Goal: Task Accomplishment & Management: Use online tool/utility

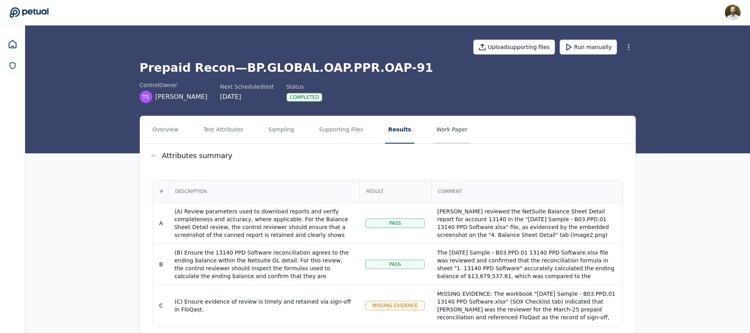
click at [445, 133] on button "Work Paper" at bounding box center [452, 129] width 38 height 27
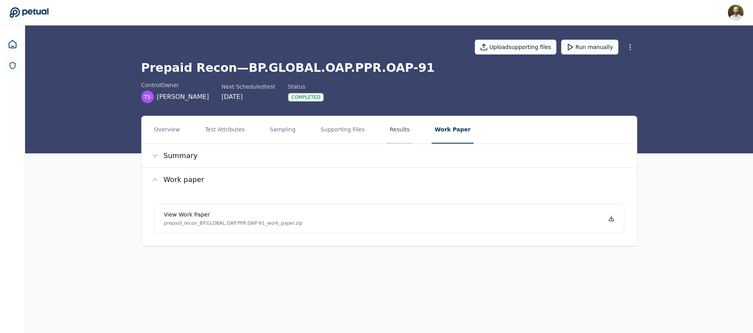
click at [401, 127] on button "Results" at bounding box center [399, 129] width 26 height 27
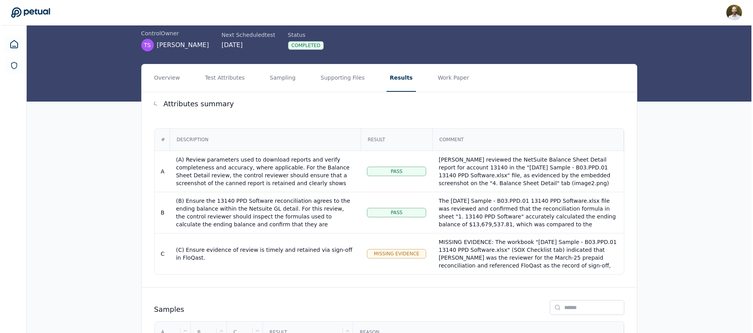
scroll to position [113, 0]
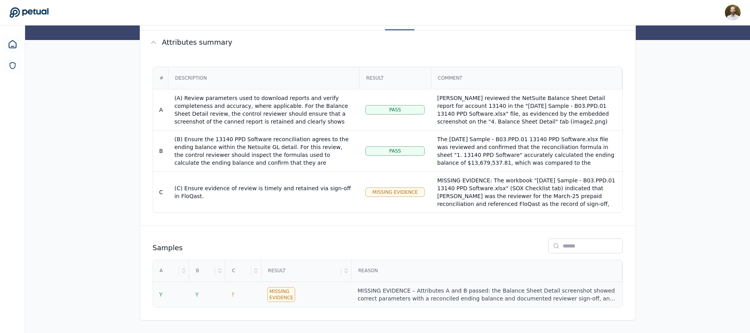
click at [413, 299] on div "MISSING EVIDENCE – Attributes A and B passed: the Balance Sheet Detail screensh…" at bounding box center [486, 295] width 258 height 16
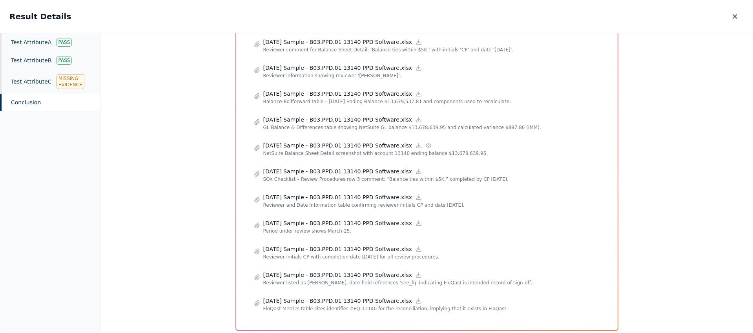
scroll to position [437, 0]
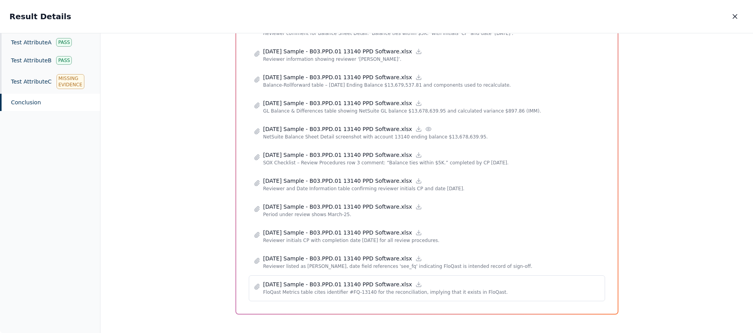
click at [357, 288] on p "FloQast Metrics table cites identifier #FQ-13140 for the reconciliation, implyi…" at bounding box center [431, 292] width 337 height 8
click at [419, 284] on div at bounding box center [418, 284] width 7 height 7
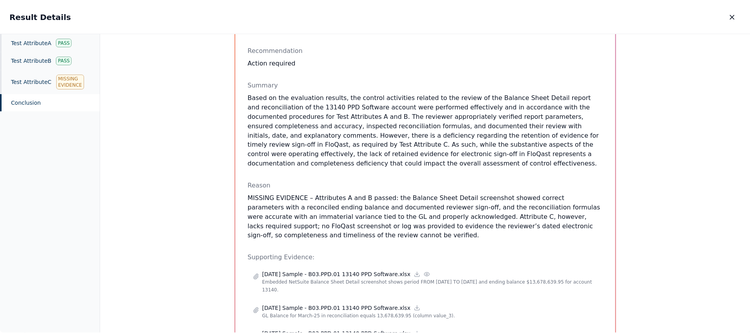
scroll to position [0, 0]
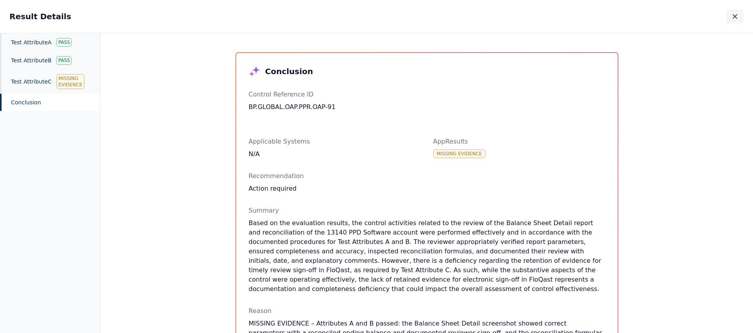
click at [737, 16] on icon "button" at bounding box center [735, 17] width 8 height 8
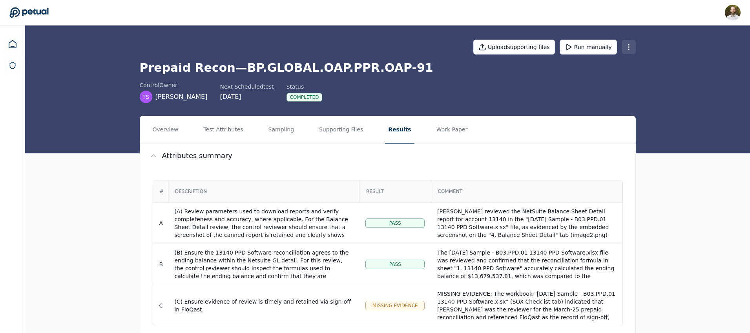
click at [632, 46] on html "[PERSON_NAME] [PERSON_NAME][EMAIL_ADDRESS][PERSON_NAME] Sign out Upload support…" at bounding box center [375, 223] width 750 height 446
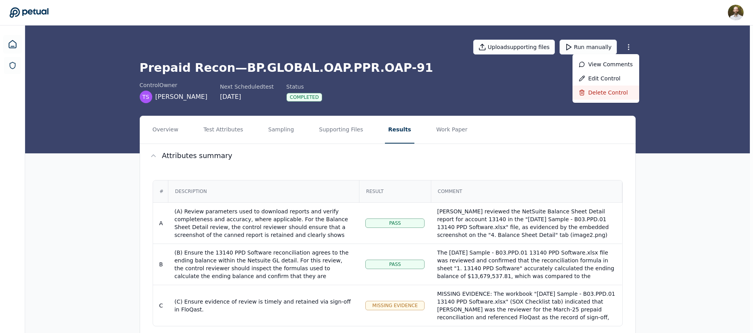
click at [609, 91] on div "Delete control" at bounding box center [605, 93] width 67 height 14
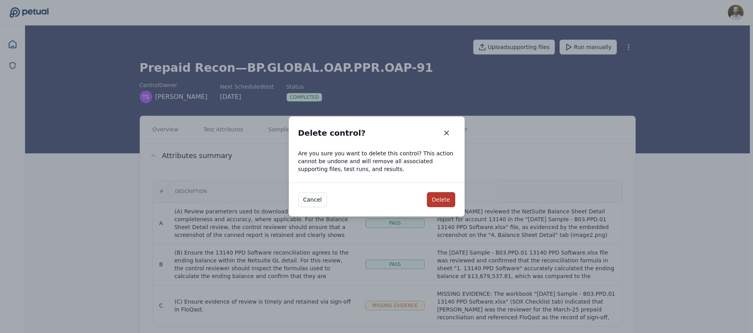
click at [439, 199] on button "Delete" at bounding box center [441, 199] width 28 height 15
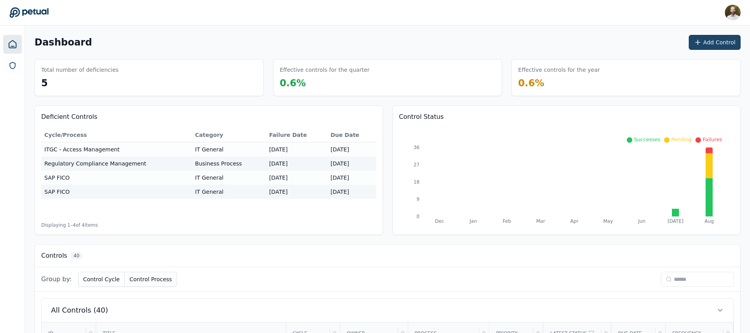
click at [719, 44] on button "Add Control" at bounding box center [714, 42] width 52 height 15
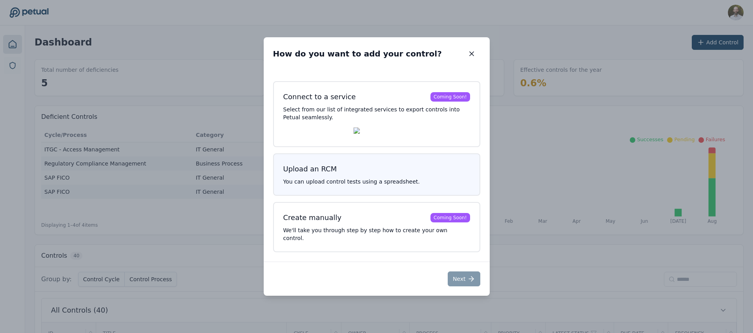
click at [369, 175] on h3 "Upload an RCM" at bounding box center [376, 169] width 187 height 11
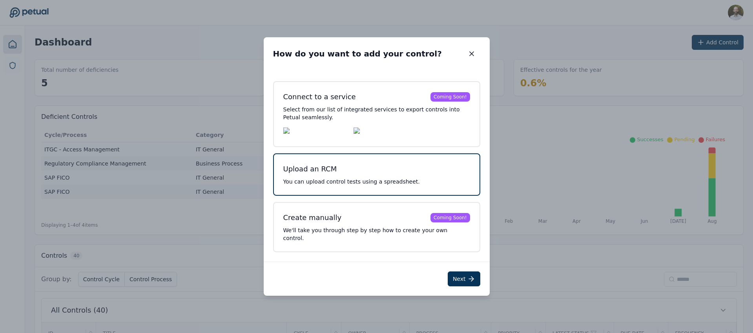
click at [352, 175] on h3 "Upload an RCM" at bounding box center [376, 169] width 187 height 11
click at [462, 276] on button "Next" at bounding box center [464, 278] width 33 height 15
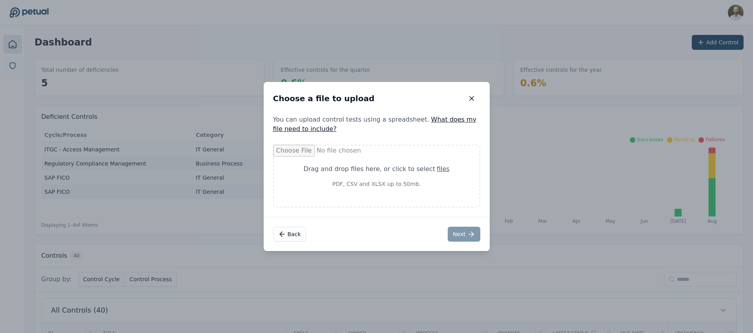
click at [422, 173] on div "Drag and drop files here , or click to select files" at bounding box center [377, 168] width 168 height 9
type input "**********"
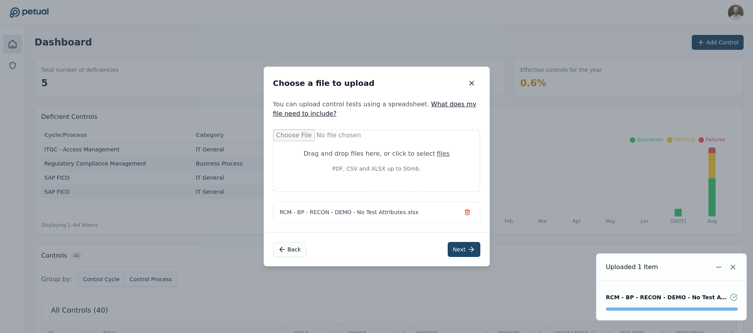
click at [468, 248] on icon at bounding box center [471, 250] width 8 height 8
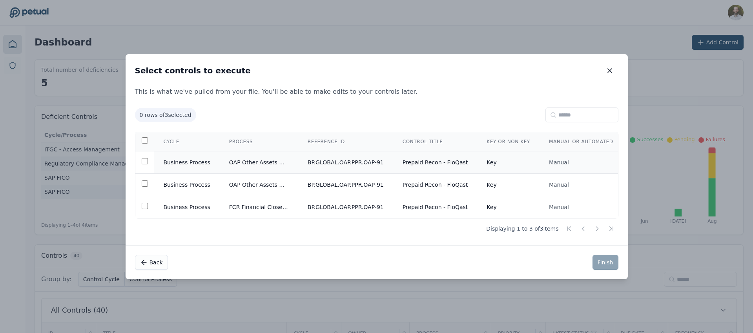
click at [248, 162] on td "OAP Other Assets & Prepaids" at bounding box center [259, 162] width 78 height 22
click at [608, 263] on button "Finish" at bounding box center [605, 262] width 26 height 15
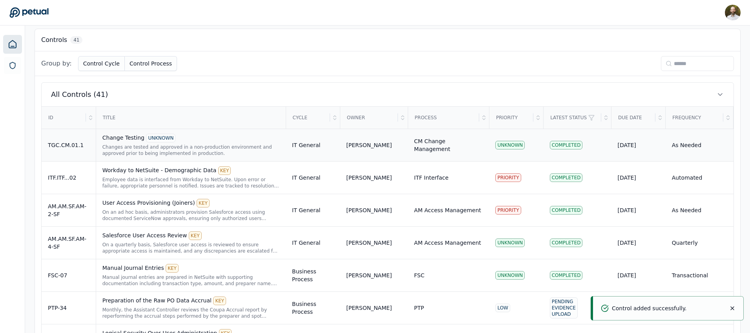
scroll to position [228, 0]
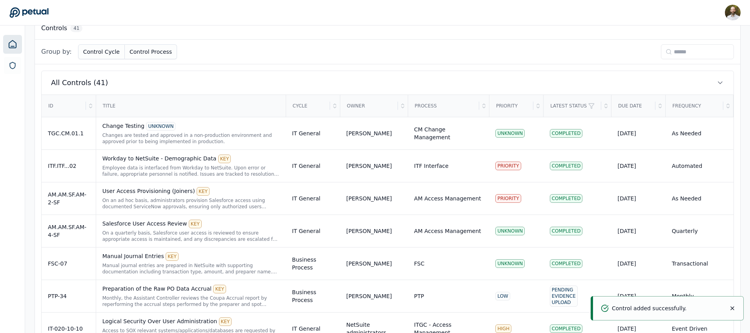
click at [678, 54] on input at bounding box center [697, 51] width 73 height 15
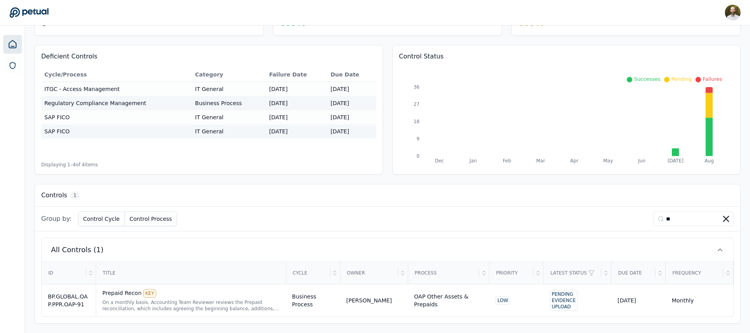
scroll to position [61, 0]
type input "**"
click at [335, 298] on td "Business Process" at bounding box center [313, 300] width 54 height 33
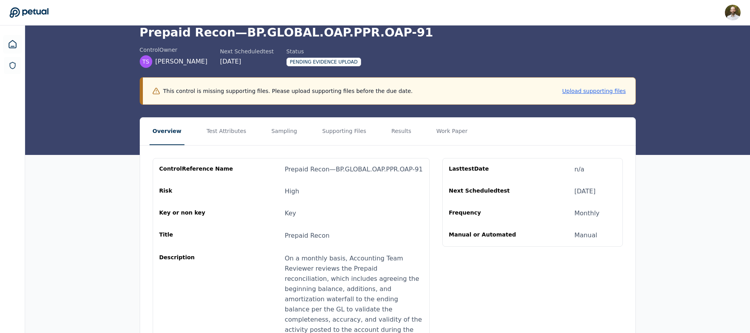
scroll to position [56, 0]
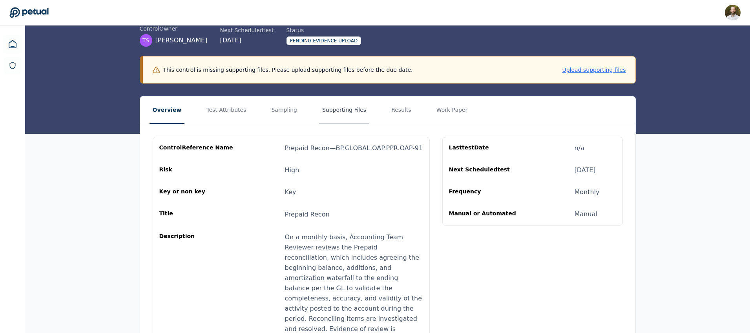
click at [331, 103] on button "Supporting Files" at bounding box center [344, 110] width 50 height 27
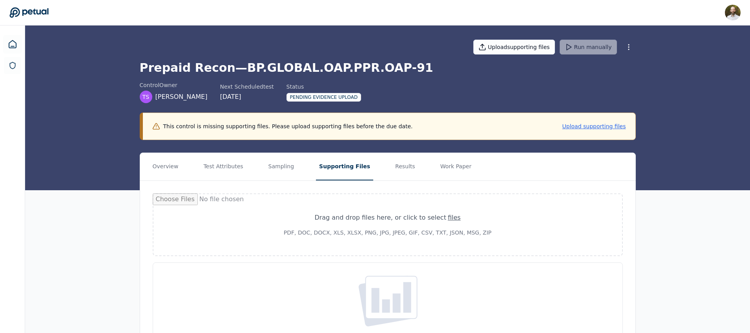
click at [373, 217] on div "Drag and drop files here , or click to select files" at bounding box center [387, 217] width 431 height 9
type input "**********"
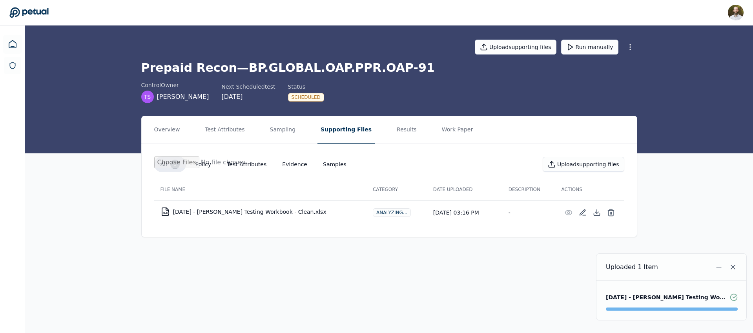
click at [373, 210] on div "Analyzing..." at bounding box center [392, 212] width 38 height 9
click at [577, 169] on button "Upload supporting files" at bounding box center [584, 164] width 82 height 15
type input "**********"
click at [589, 46] on button "Run manually" at bounding box center [589, 47] width 57 height 15
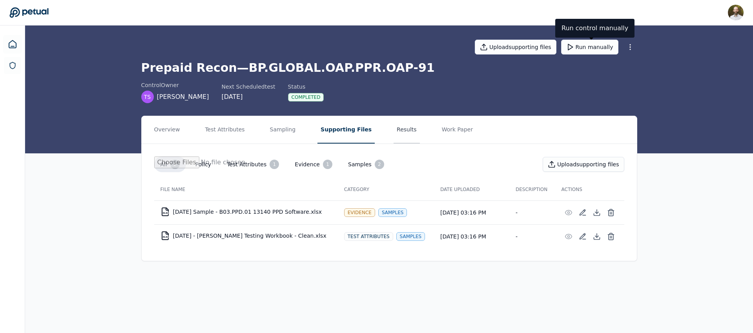
click at [393, 129] on button "Results" at bounding box center [406, 129] width 26 height 27
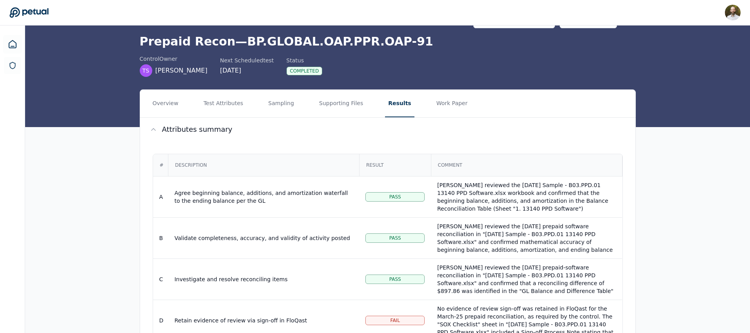
scroll to position [27, 0]
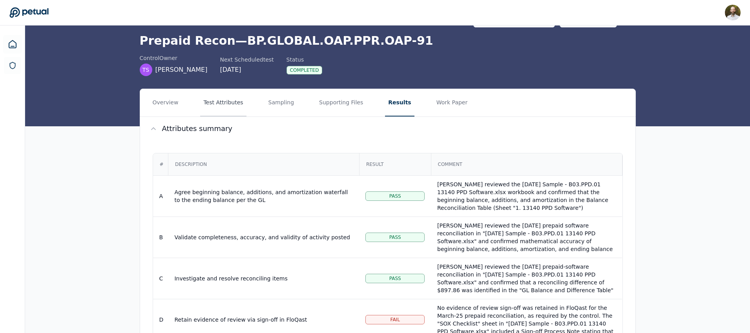
click at [231, 102] on button "Test Attributes" at bounding box center [223, 102] width 46 height 27
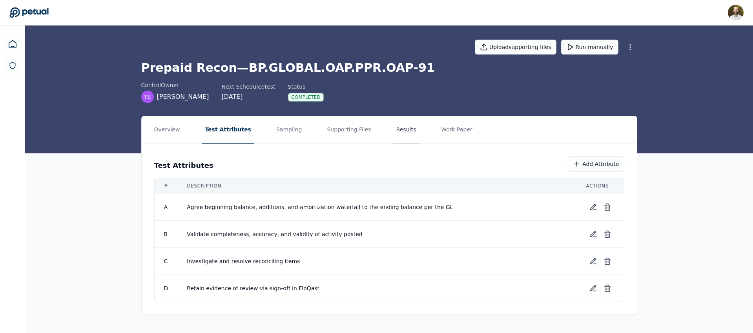
click at [393, 124] on button "Results" at bounding box center [406, 129] width 26 height 27
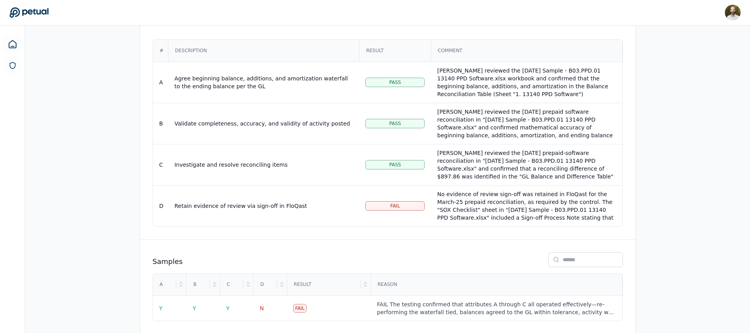
scroll to position [155, 0]
